Goal: Task Accomplishment & Management: Complete application form

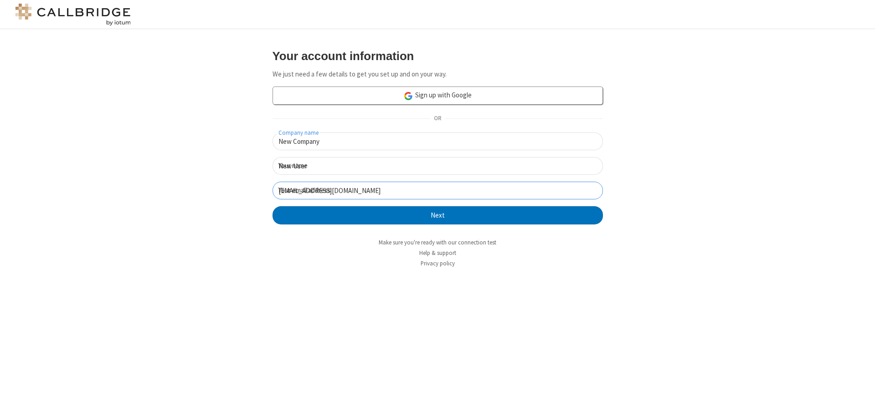
click button "Next" at bounding box center [438, 215] width 330 height 18
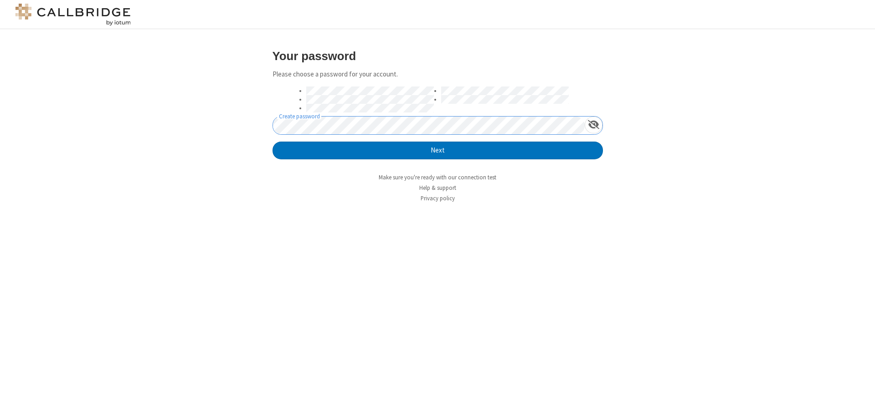
click button "Next" at bounding box center [438, 151] width 330 height 18
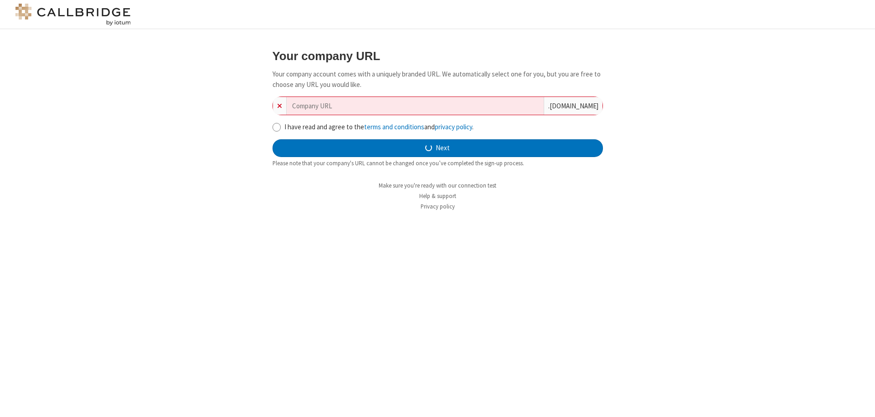
type input "new-company-user-friendly-75554"
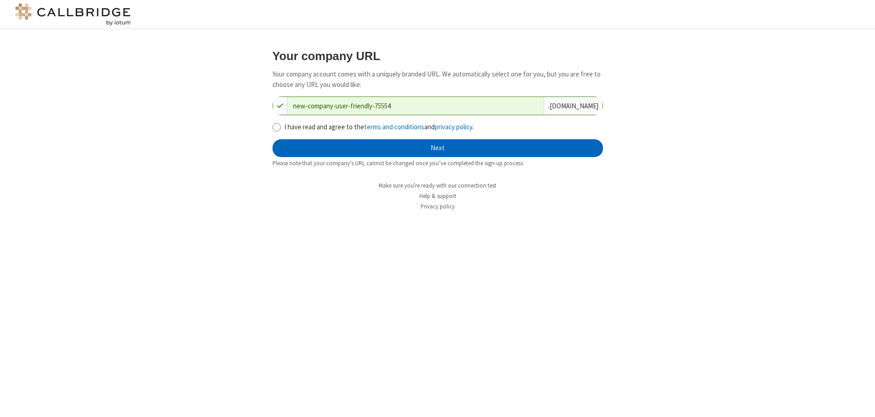
click at [437, 148] on button "Next" at bounding box center [438, 148] width 330 height 18
